Goal: Transaction & Acquisition: Book appointment/travel/reservation

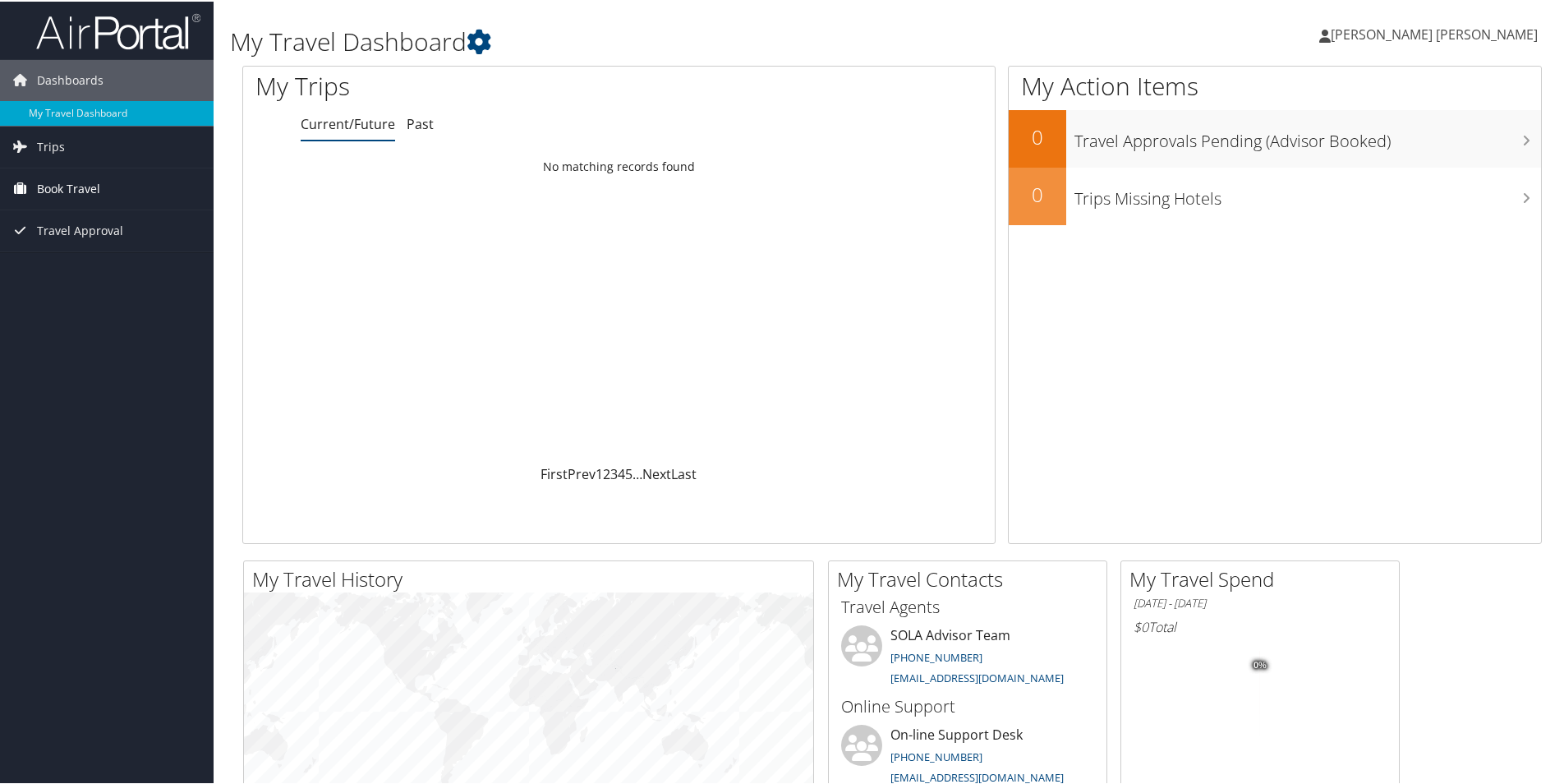
click at [75, 181] on span "Book Travel" at bounding box center [68, 187] width 63 height 41
click at [80, 247] on link "Book/Manage Online Trips" at bounding box center [107, 244] width 213 height 25
